Goal: Task Accomplishment & Management: Manage account settings

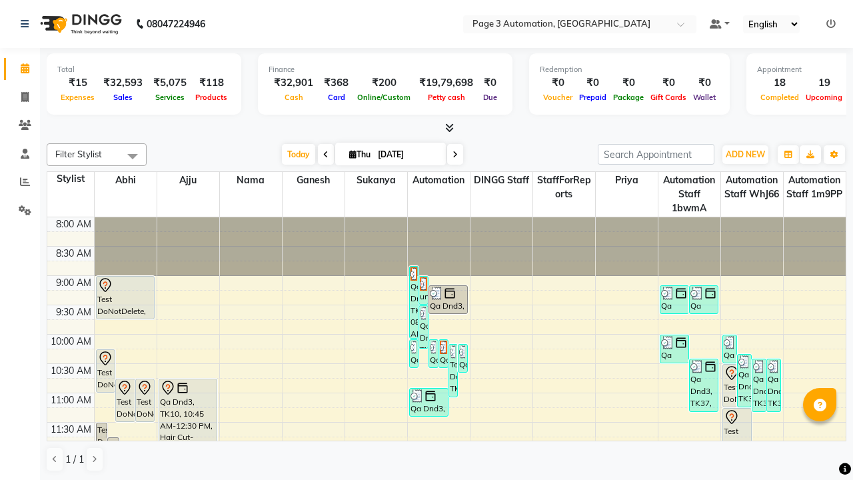
click at [831, 23] on icon at bounding box center [831, 23] width 9 height 9
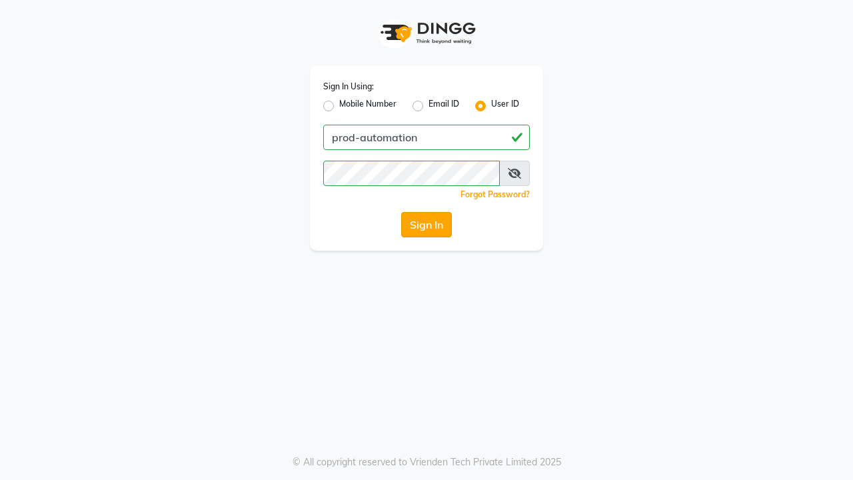
click at [427, 225] on button "Sign In" at bounding box center [426, 224] width 51 height 25
